Goal: Information Seeking & Learning: Learn about a topic

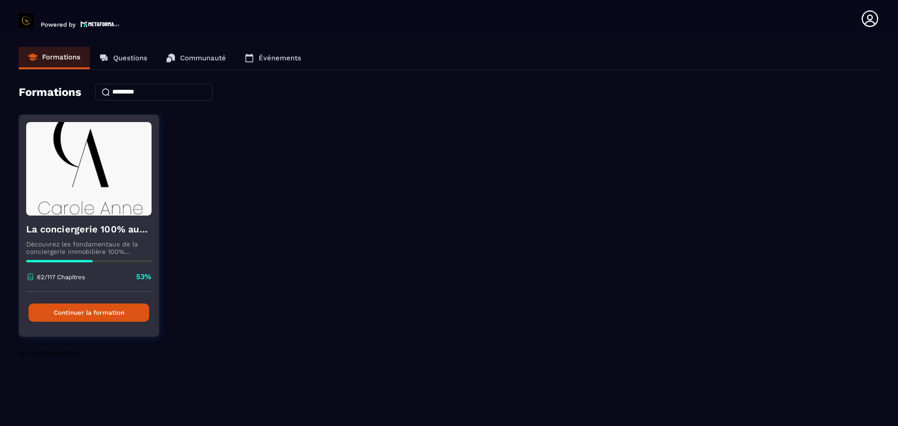
click at [128, 311] on button "Continuer la formation" at bounding box center [89, 312] width 121 height 18
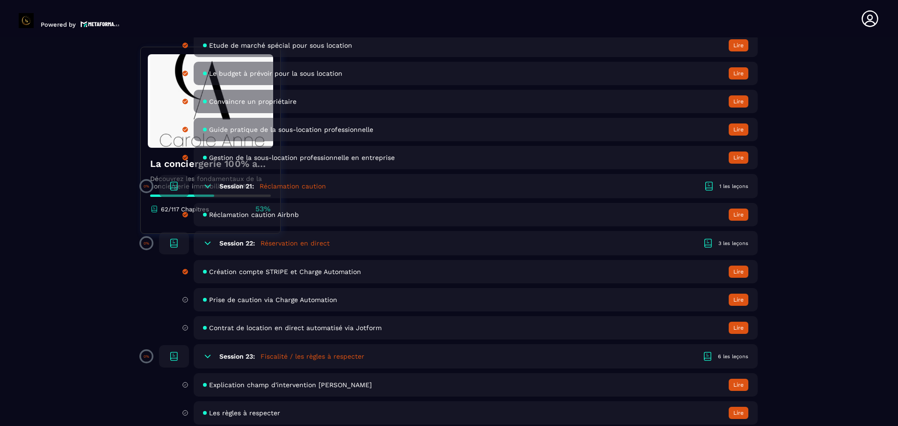
scroll to position [2433, 0]
click at [239, 296] on span "Prise de caution via Charge Automation" at bounding box center [273, 299] width 128 height 7
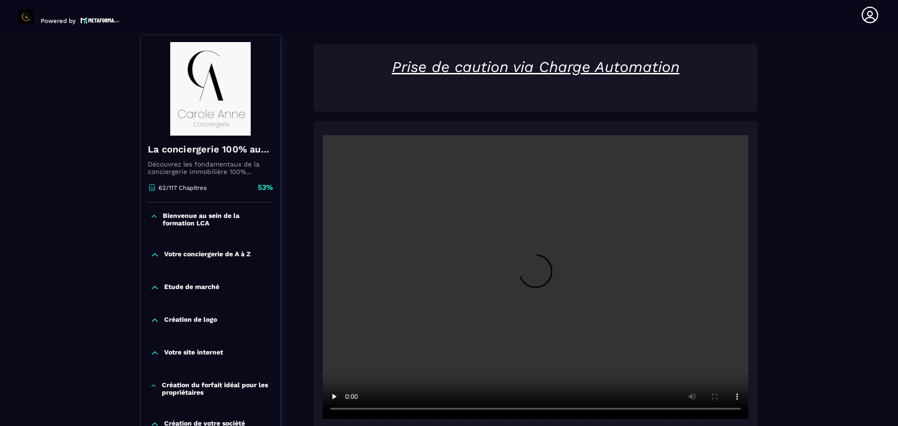
scroll to position [97, 0]
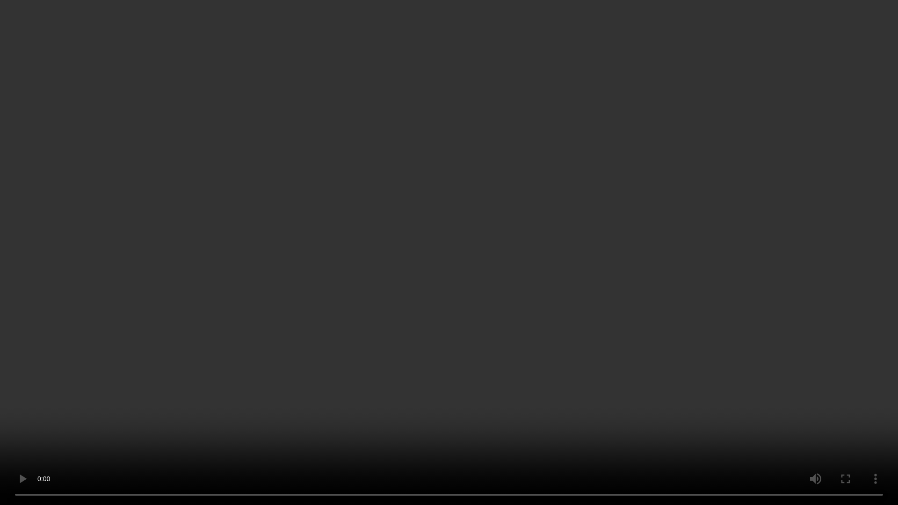
click at [318, 375] on video at bounding box center [449, 252] width 898 height 505
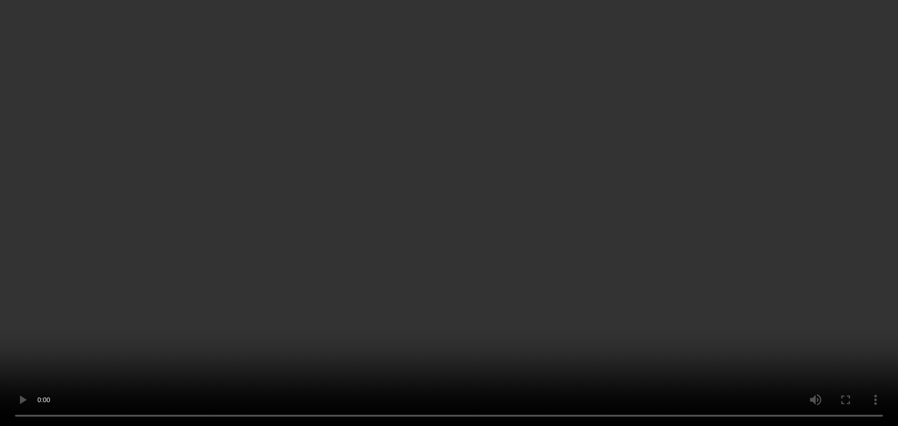
scroll to position [266, 0]
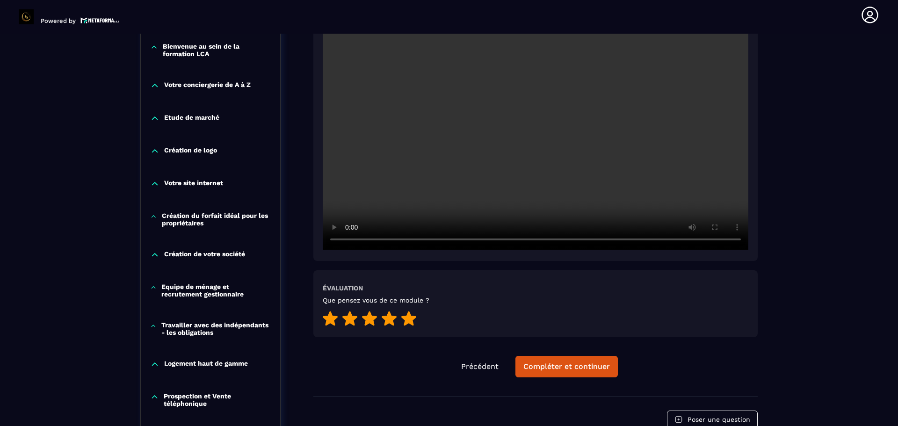
click at [414, 327] on div at bounding box center [408, 319] width 15 height 17
click at [563, 364] on div "Compléter et continuer" at bounding box center [566, 366] width 86 height 9
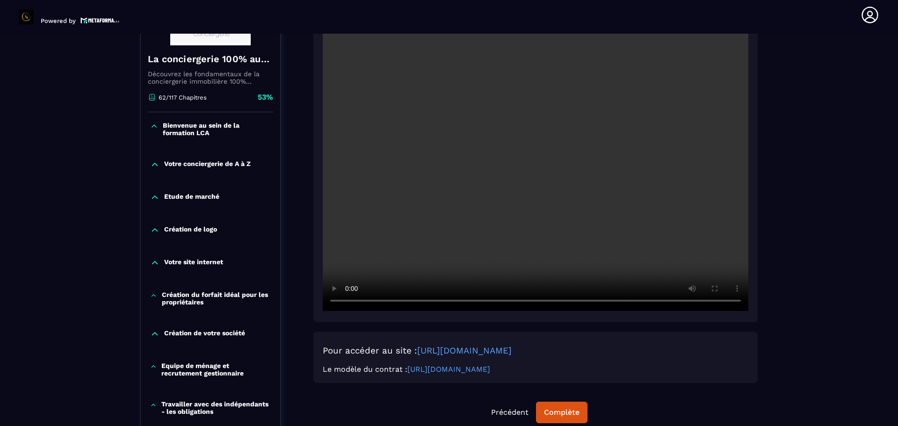
scroll to position [293, 0]
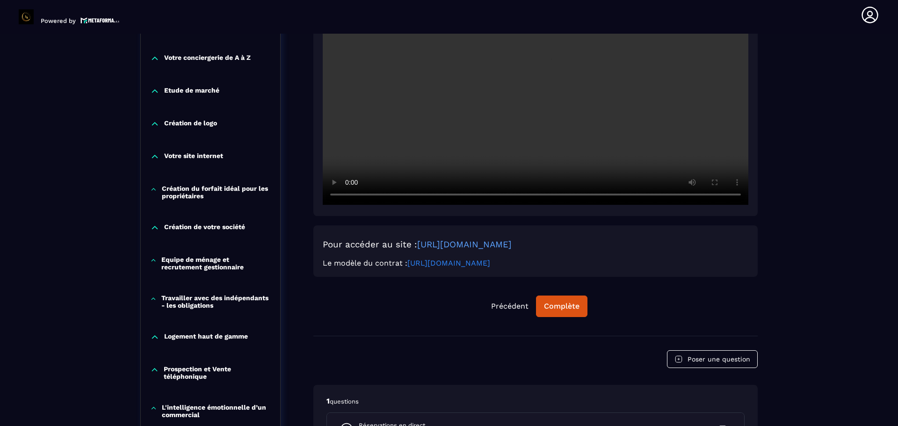
click at [465, 264] on link "[URL][DOMAIN_NAME]" at bounding box center [448, 263] width 83 height 9
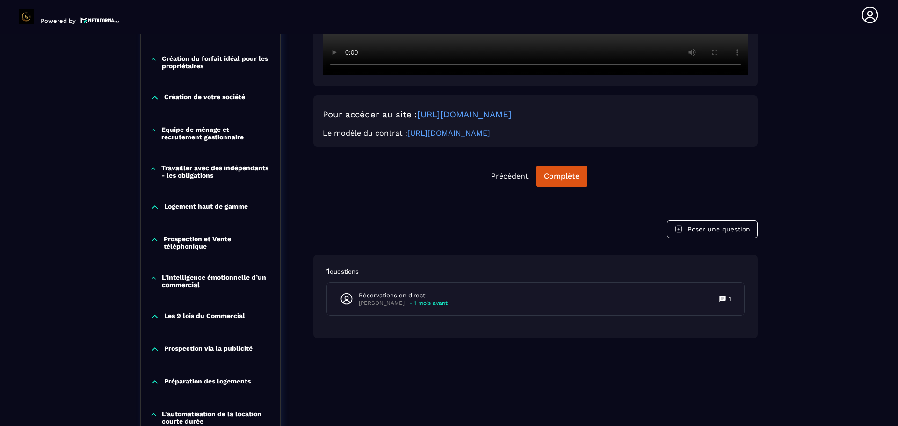
scroll to position [423, 0]
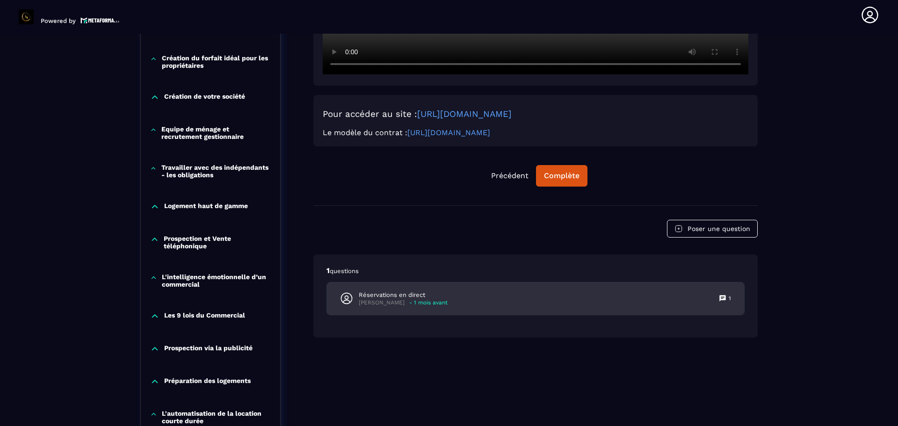
click at [729, 299] on p "1" at bounding box center [729, 298] width 2 height 7
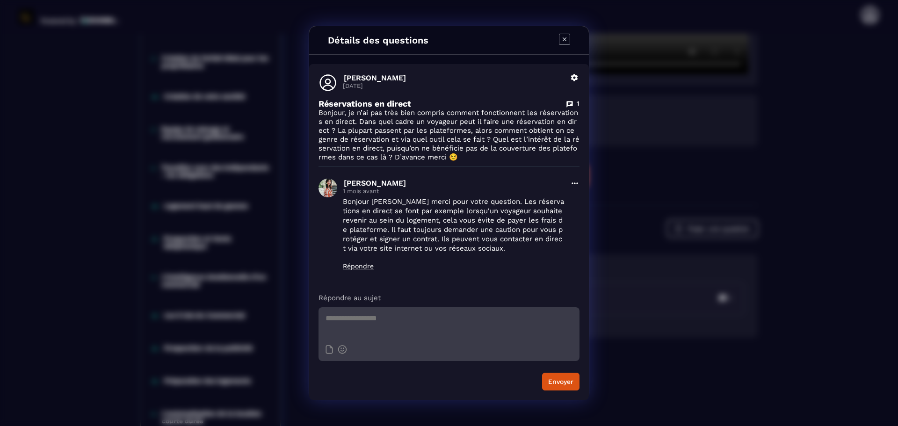
click at [566, 41] on icon "Modal window" at bounding box center [564, 39] width 11 height 11
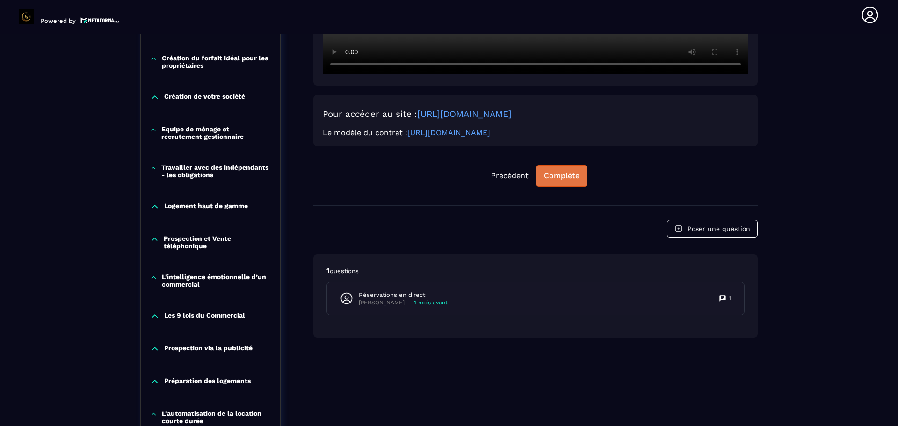
click at [554, 175] on div "Complète" at bounding box center [562, 175] width 36 height 9
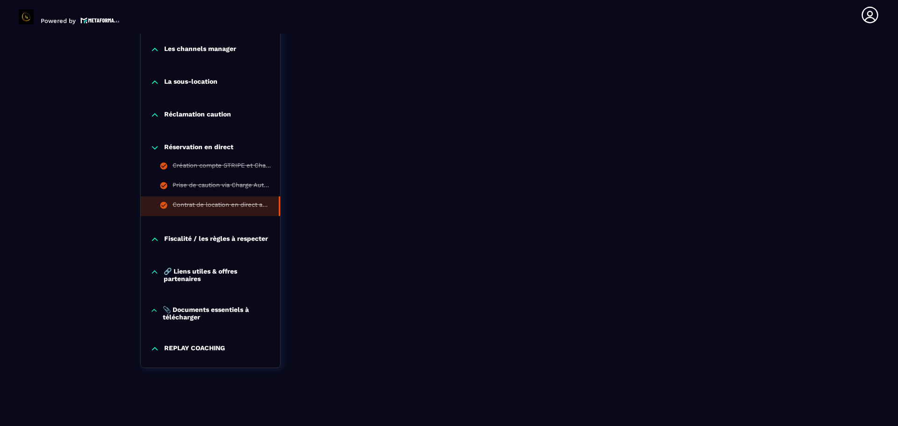
scroll to position [900, 0]
click at [155, 236] on icon at bounding box center [154, 238] width 9 height 9
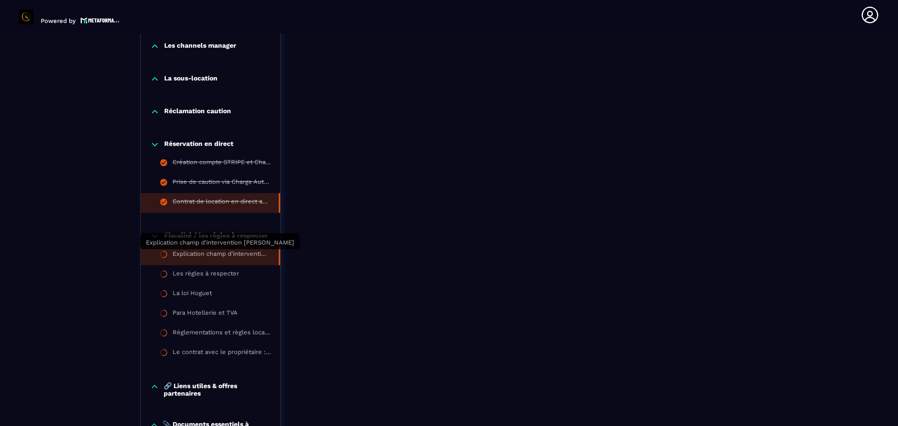
click at [209, 256] on div "Explication champ d'intervention [PERSON_NAME]" at bounding box center [221, 255] width 97 height 10
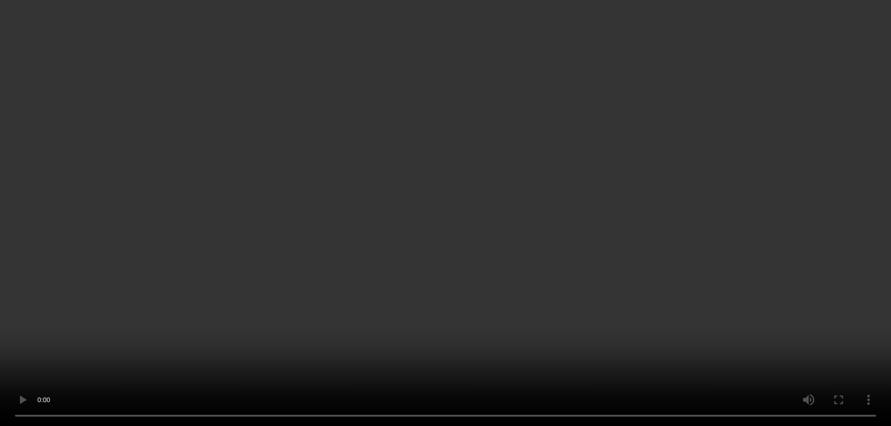
scroll to position [228, 0]
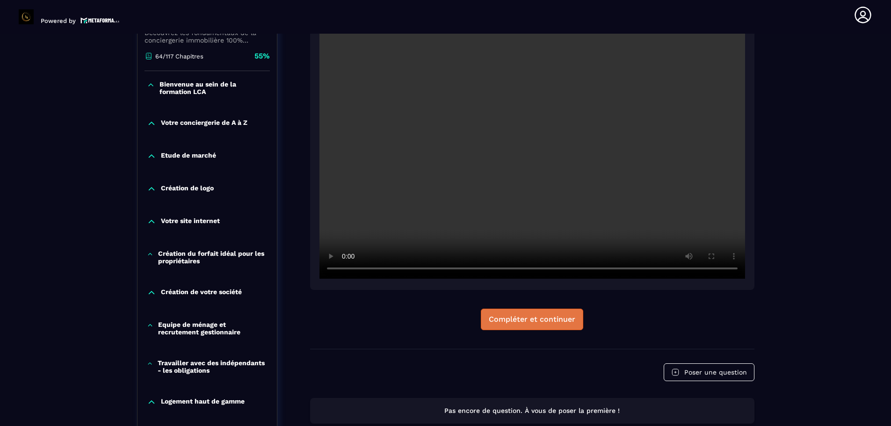
click at [539, 321] on div "Compléter et continuer" at bounding box center [532, 319] width 86 height 9
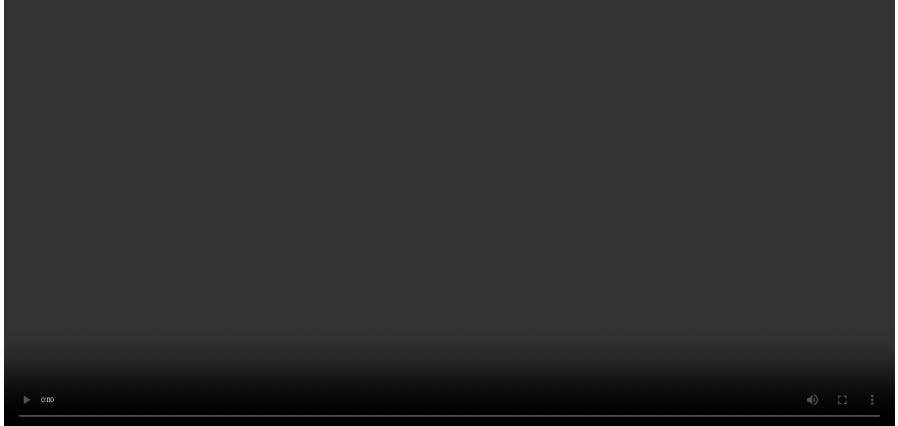
scroll to position [362, 0]
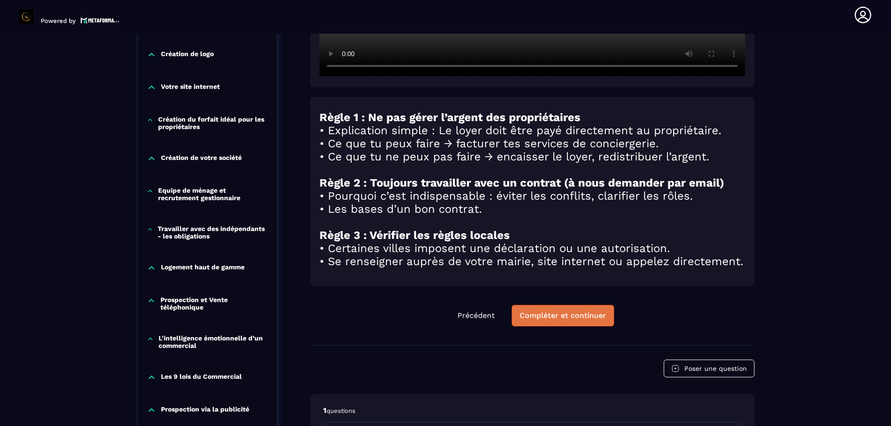
click at [581, 320] on div "Compléter et continuer" at bounding box center [562, 315] width 86 height 9
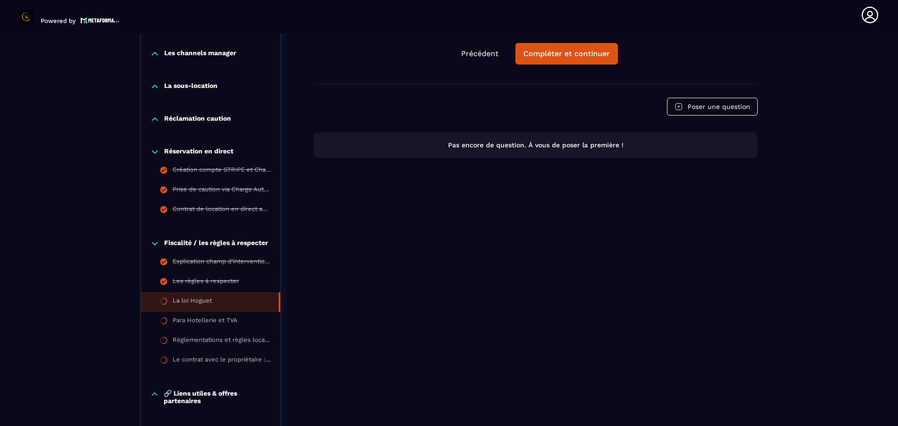
scroll to position [892, 0]
click at [199, 304] on div "La loi Hoguet" at bounding box center [192, 302] width 39 height 10
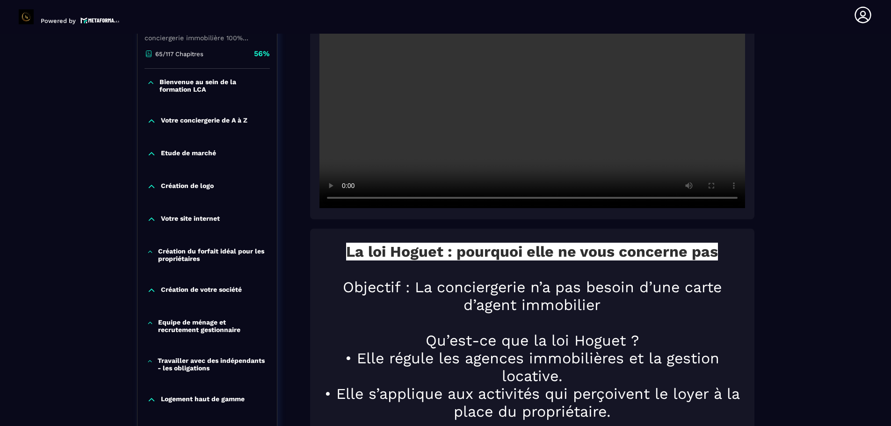
scroll to position [230, 0]
click at [318, 176] on div at bounding box center [532, 65] width 444 height 309
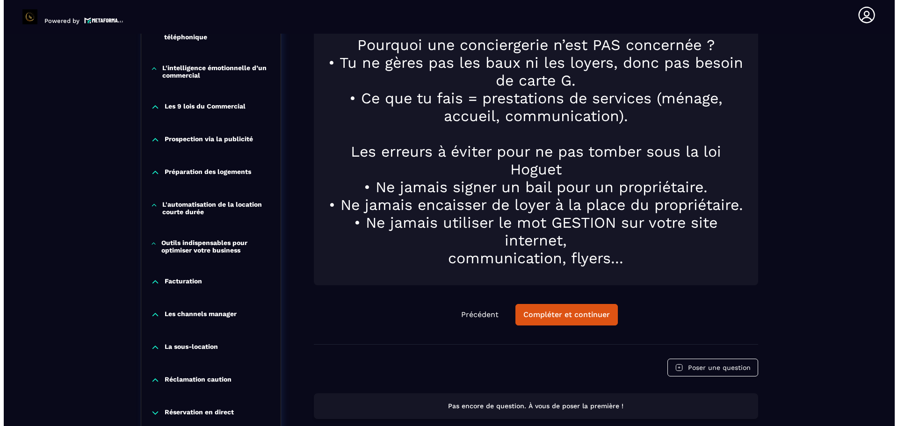
scroll to position [633, 0]
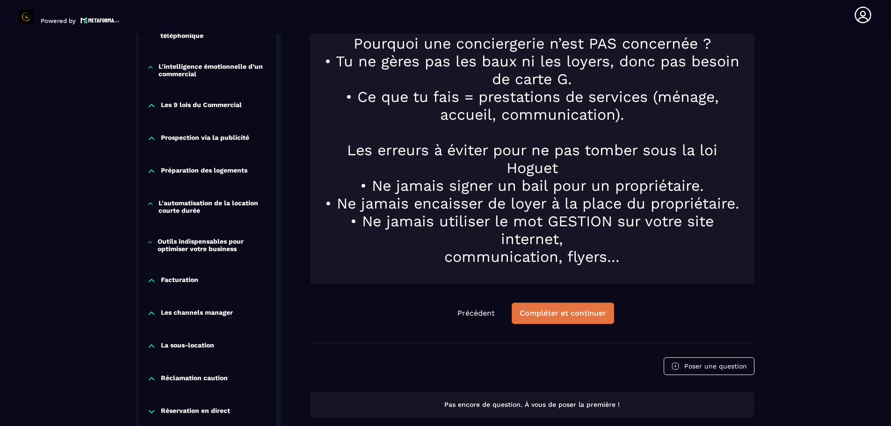
click at [588, 309] on div "Compléter et continuer" at bounding box center [562, 313] width 86 height 9
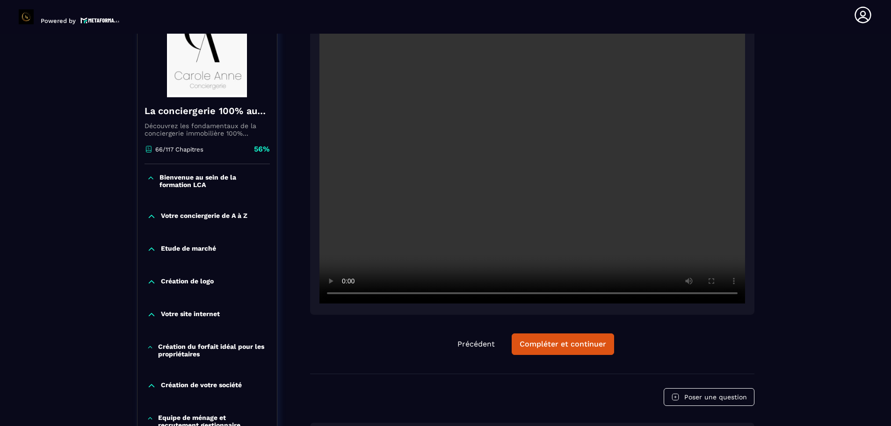
scroll to position [135, 0]
click at [561, 346] on div "Compléter et continuer" at bounding box center [562, 343] width 86 height 9
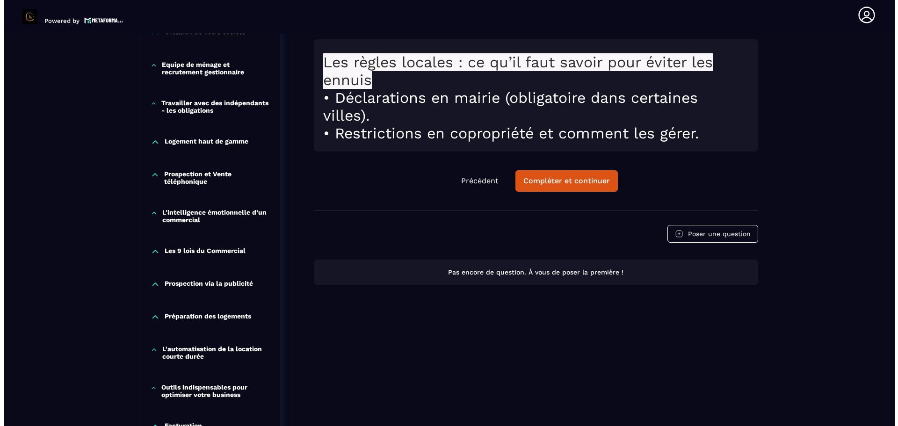
scroll to position [488, 0]
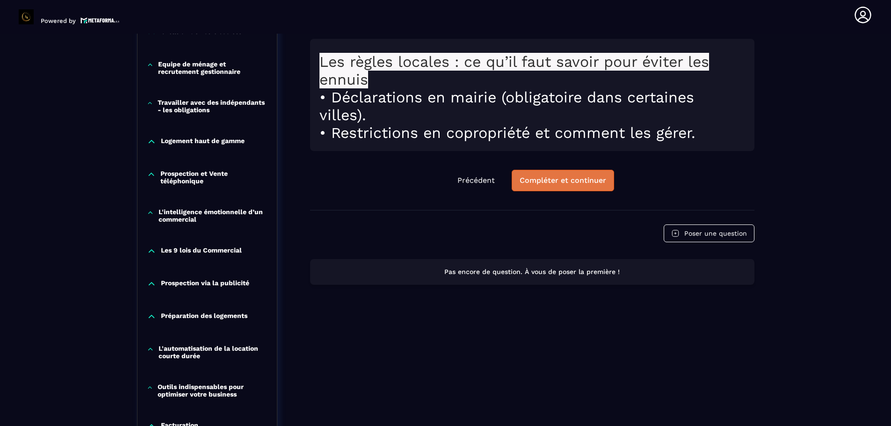
click at [575, 177] on div "Compléter et continuer" at bounding box center [562, 180] width 86 height 9
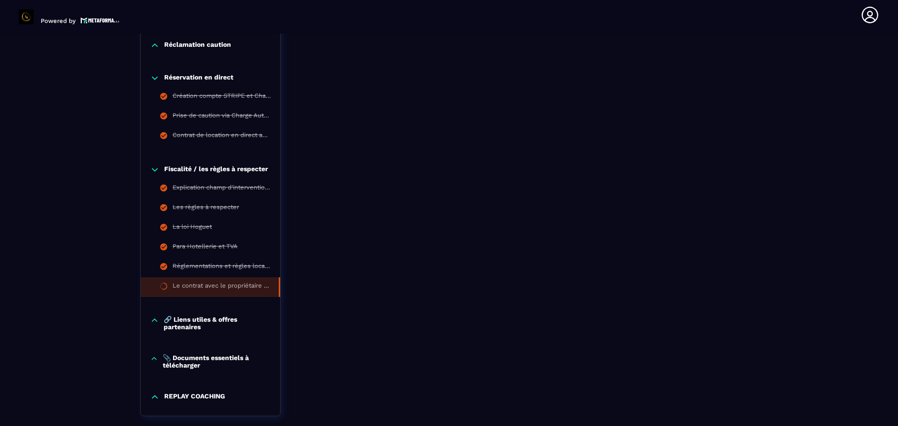
scroll to position [967, 0]
click at [153, 318] on icon at bounding box center [154, 319] width 9 height 9
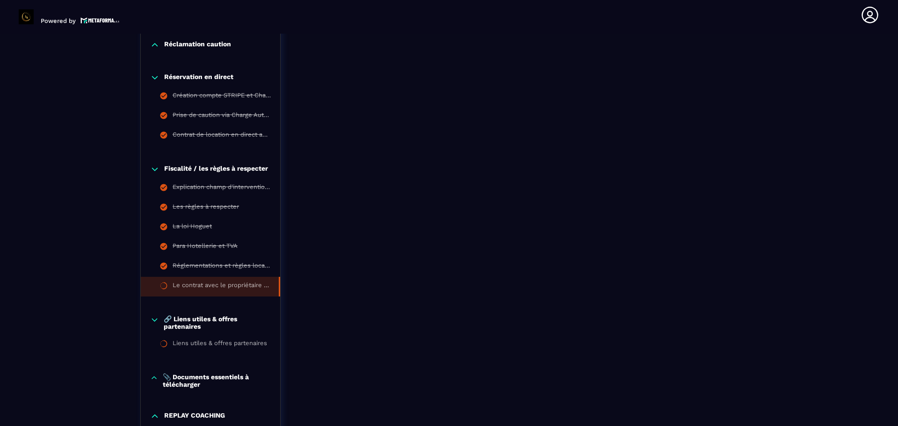
click at [154, 381] on icon at bounding box center [154, 377] width 8 height 9
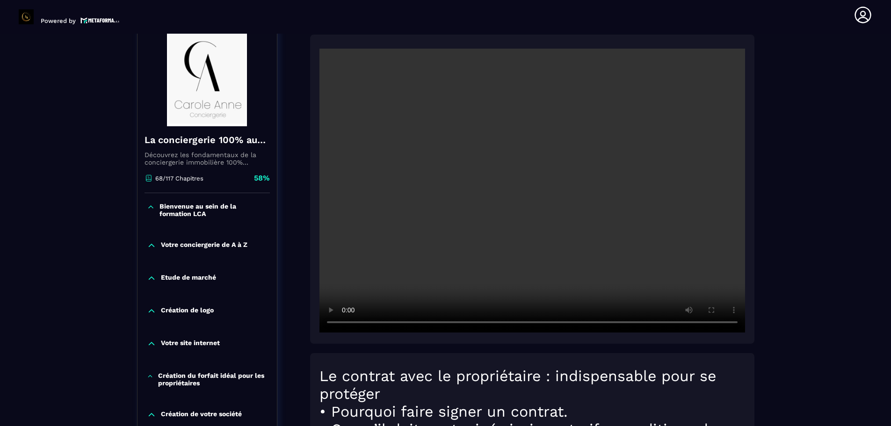
scroll to position [104, 0]
